Goal: Task Accomplishment & Management: Use online tool/utility

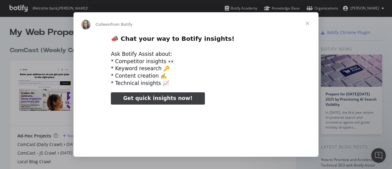
type input "25499"
click at [308, 24] on span "Close" at bounding box center [308, 23] width 22 height 22
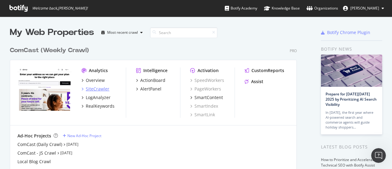
click at [99, 86] on div "SiteCrawler" at bounding box center [98, 89] width 24 height 6
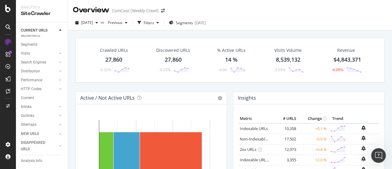
scroll to position [43, 0]
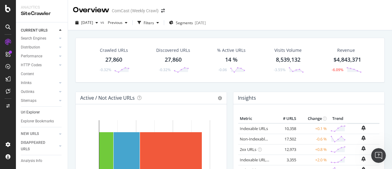
click at [42, 109] on link "Url Explorer" at bounding box center [42, 112] width 43 height 6
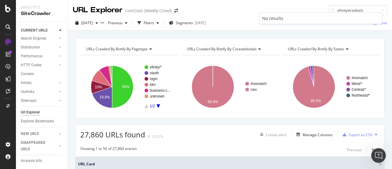
drag, startPoint x: 342, startPoint y: 11, endPoint x: 308, endPoint y: 10, distance: 33.7
click at [308, 10] on div "URL Explorer ComCast (Weekly Crawl) xfinityxtradeals" at bounding box center [230, 8] width 324 height 16
click at [363, 11] on input "xtra" at bounding box center [357, 10] width 59 height 11
type input "xtra"
